Goal: Information Seeking & Learning: Learn about a topic

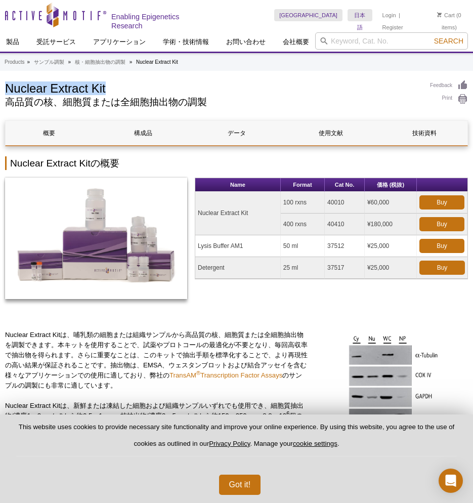
drag, startPoint x: 125, startPoint y: 87, endPoint x: -2, endPoint y: 90, distance: 127.5
copy h1 "Nuclear Extract Kit"
click at [345, 202] on td "40010" at bounding box center [345, 203] width 40 height 22
drag, startPoint x: 348, startPoint y: 199, endPoint x: 324, endPoint y: 201, distance: 23.8
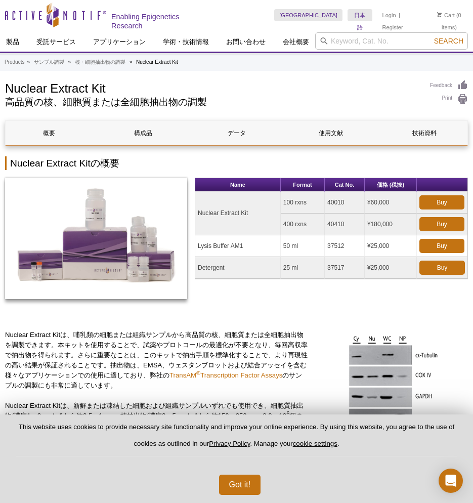
click at [324, 201] on tr "Nuclear Extract Kit 100 rxns 40010 ¥60,000 Buy" at bounding box center [331, 203] width 272 height 22
copy tr "40010"
click at [18, 16] on icon "Active Motif Logo" at bounding box center [55, 15] width 101 height 25
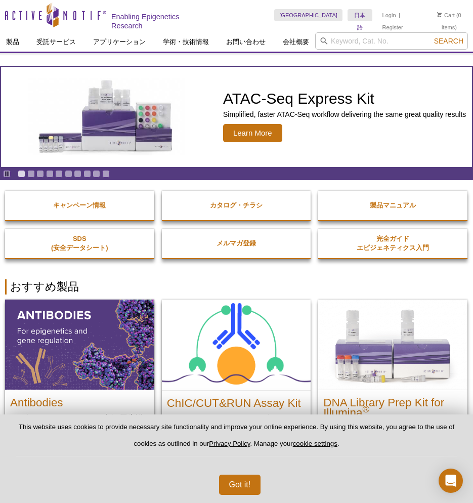
click at [403, 283] on h2 "おすすめ製品" at bounding box center [236, 286] width 463 height 15
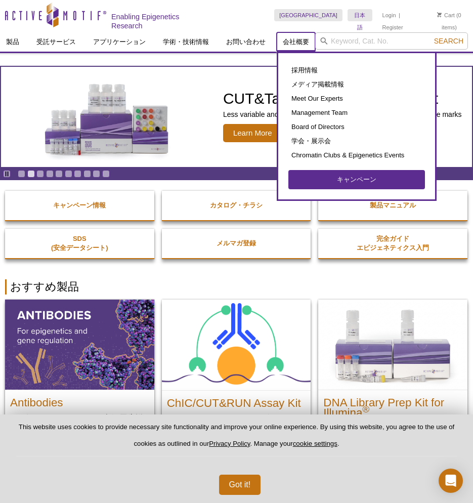
click at [303, 40] on link "会社概要" at bounding box center [296, 41] width 38 height 19
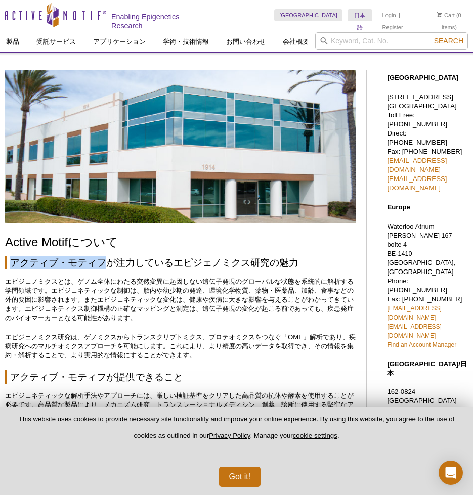
drag, startPoint x: 106, startPoint y: 264, endPoint x: 11, endPoint y: 264, distance: 95.1
click at [11, 264] on h2 "アクティブ・モティフが注力しているエピジェノミクス研究の魅力" at bounding box center [180, 263] width 351 height 14
copy h2 "アクティブ・モティフ"
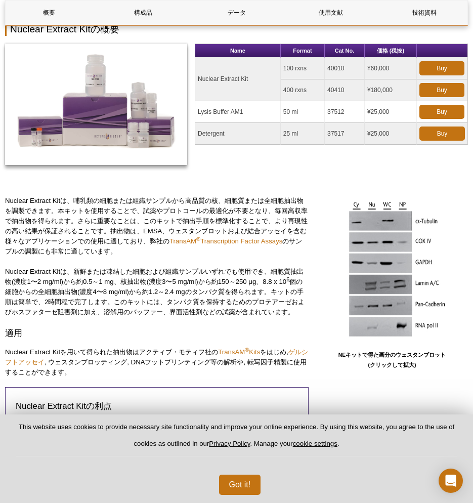
scroll to position [152, 0]
